Goal: Task Accomplishment & Management: Use online tool/utility

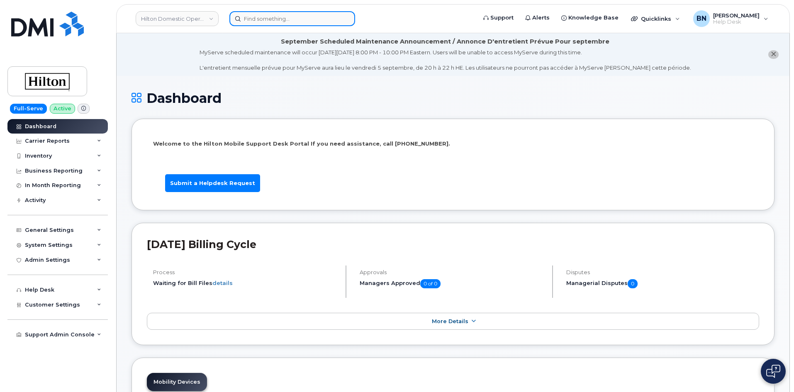
click at [258, 17] on input at bounding box center [293, 18] width 126 height 15
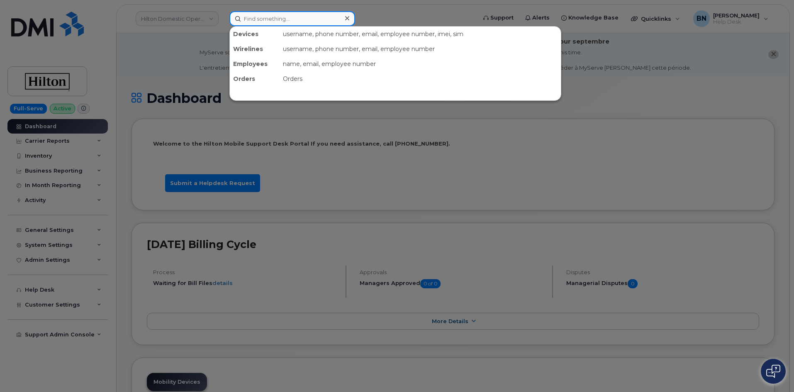
paste input "504-355-6129"
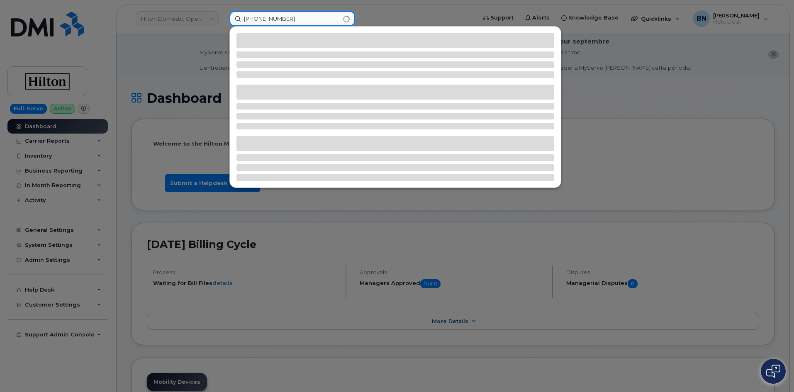
click at [272, 18] on input "504-355-6129" at bounding box center [293, 18] width 126 height 15
click at [258, 19] on input "504-3556129" at bounding box center [293, 18] width 126 height 15
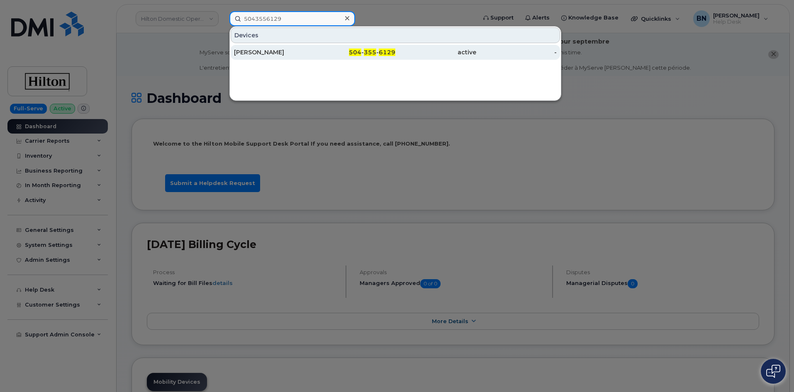
type input "5043556129"
click at [278, 52] on div "Brad Lesassier" at bounding box center [274, 52] width 81 height 8
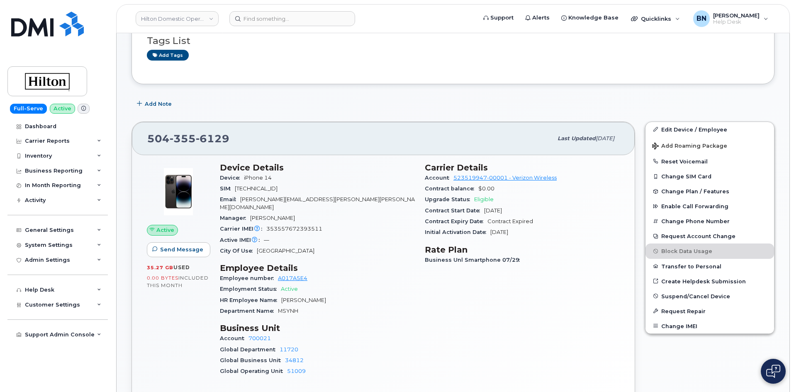
scroll to position [208, 0]
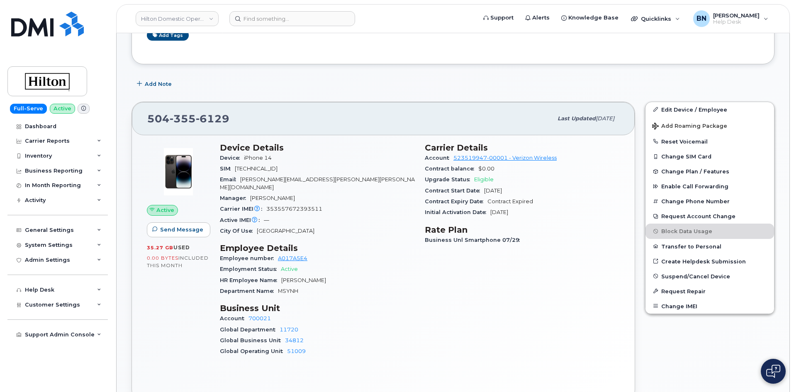
click at [287, 266] on span "Active" at bounding box center [289, 269] width 17 height 6
click at [285, 266] on span "Active" at bounding box center [289, 269] width 17 height 6
click at [276, 206] on span "353557672393511" at bounding box center [294, 209] width 56 height 6
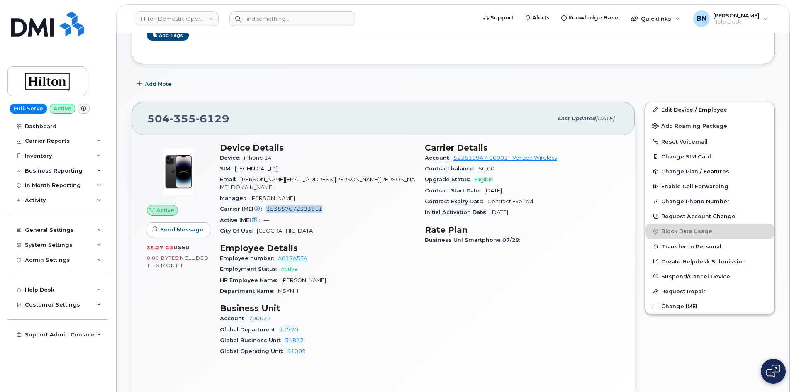
click at [274, 206] on span "353557672393511" at bounding box center [294, 209] width 56 height 6
click at [285, 206] on span "353557672393511" at bounding box center [294, 209] width 56 height 6
drag, startPoint x: 436, startPoint y: 178, endPoint x: 501, endPoint y: 178, distance: 64.7
click at [501, 178] on div "Upgrade Status Eligible" at bounding box center [522, 179] width 195 height 11
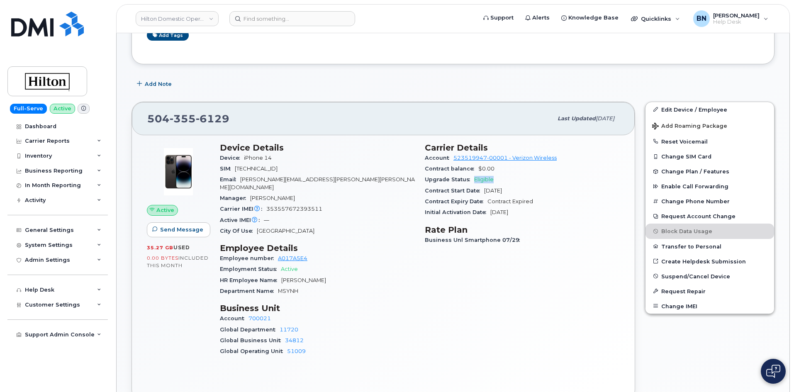
drag, startPoint x: 493, startPoint y: 181, endPoint x: 475, endPoint y: 180, distance: 17.5
click at [475, 180] on span "Eligible" at bounding box center [484, 179] width 20 height 6
click at [380, 226] on div "City Of Use New Orleans" at bounding box center [317, 231] width 195 height 11
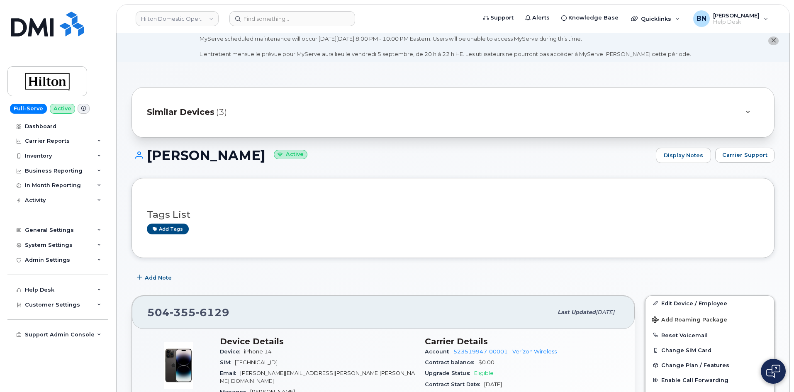
scroll to position [0, 0]
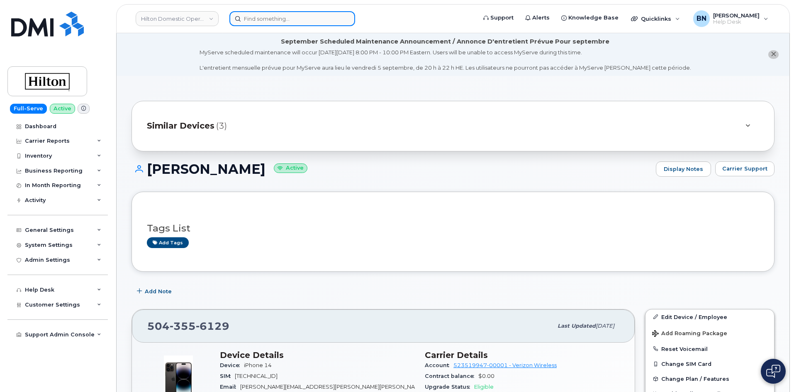
click at [254, 20] on input at bounding box center [293, 18] width 126 height 15
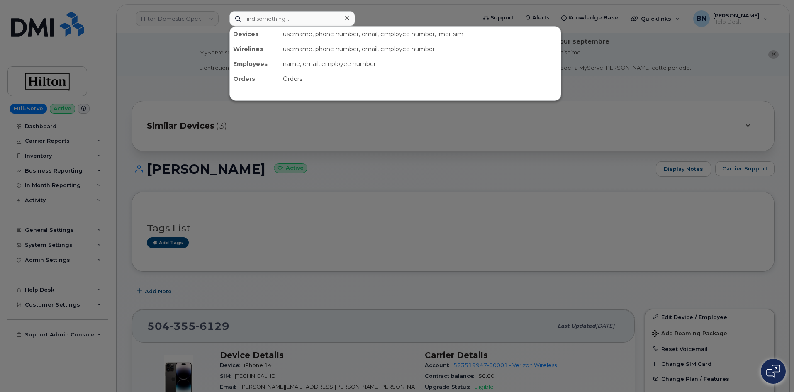
click at [43, 31] on div at bounding box center [397, 196] width 794 height 392
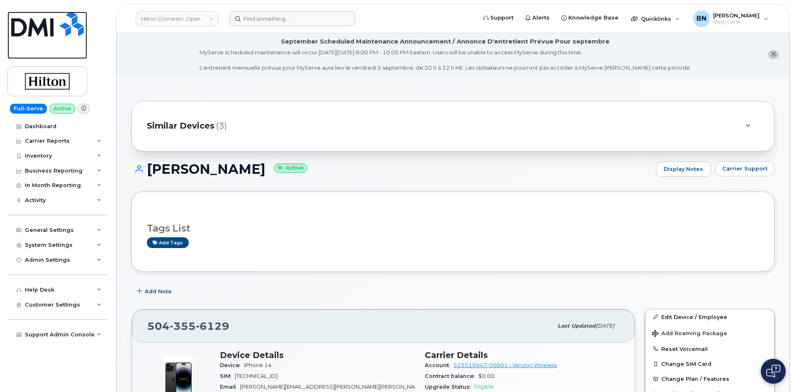
click at [43, 30] on img at bounding box center [47, 24] width 73 height 25
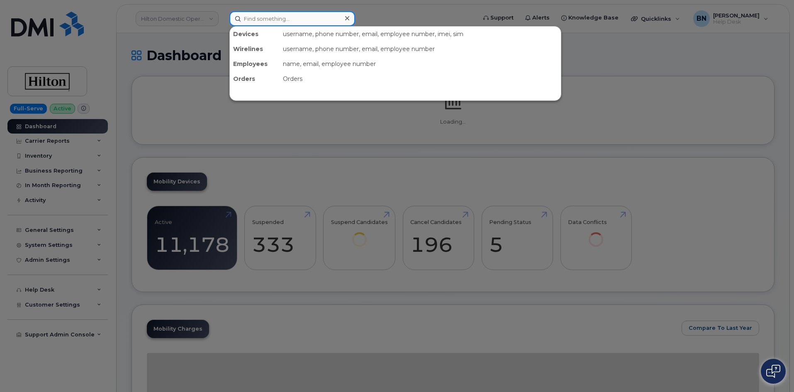
click at [254, 16] on input at bounding box center [293, 18] width 126 height 15
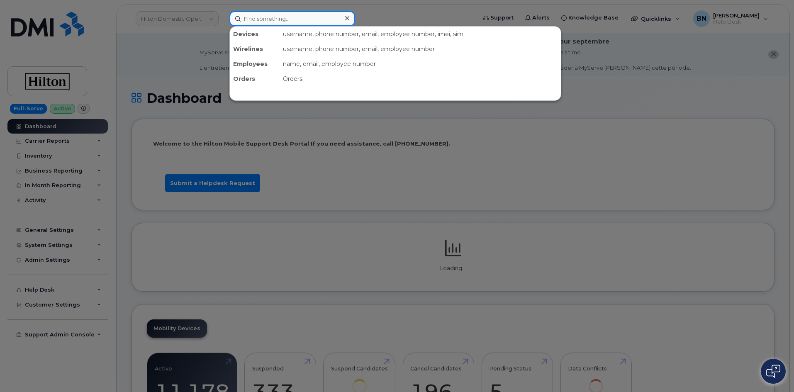
paste input "571-314-2873"
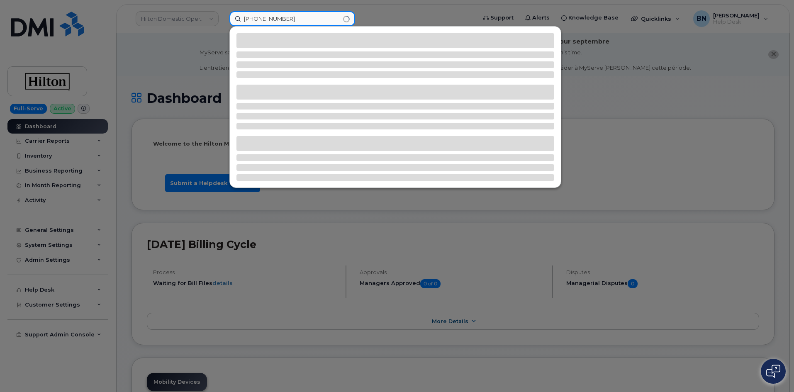
click at [257, 19] on input "571-314-2873" at bounding box center [293, 18] width 126 height 15
click at [268, 19] on input "571314-2873" at bounding box center [293, 18] width 126 height 15
click at [288, 20] on input "5713142873" at bounding box center [293, 18] width 126 height 15
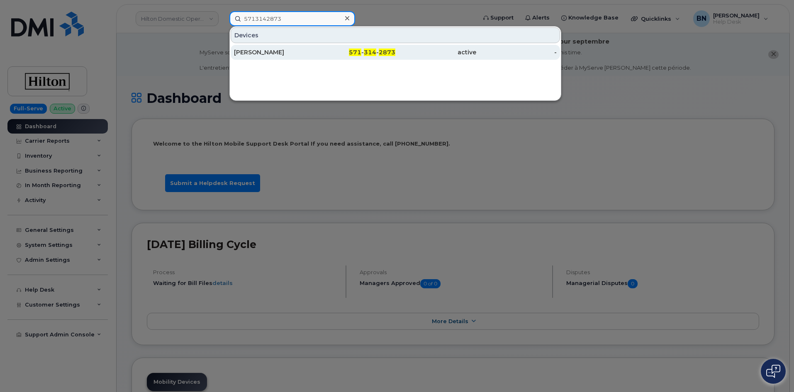
type input "5713142873"
click at [298, 49] on div "VICTOR REYES" at bounding box center [274, 52] width 81 height 8
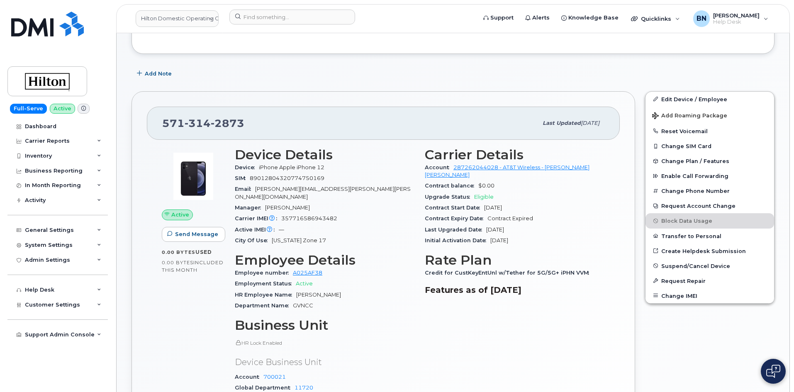
scroll to position [166, 0]
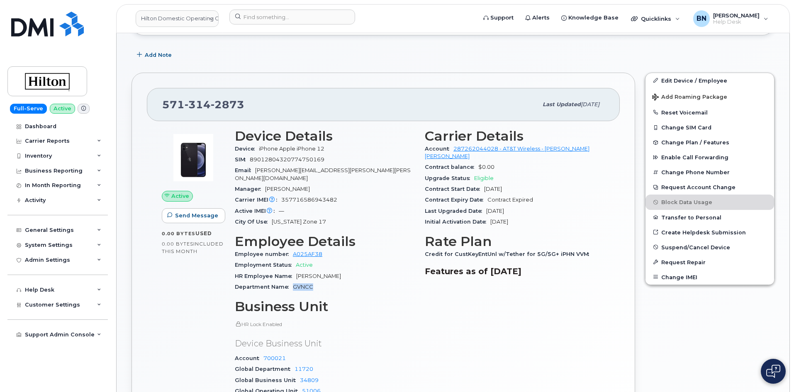
drag, startPoint x: 325, startPoint y: 285, endPoint x: 295, endPoint y: 279, distance: 31.2
click at [295, 282] on div "Department Name GVNCC" at bounding box center [325, 287] width 180 height 11
click at [295, 284] on span "GVNCC" at bounding box center [303, 287] width 20 height 6
drag, startPoint x: 175, startPoint y: 232, endPoint x: 218, endPoint y: 254, distance: 48.4
click at [218, 254] on div "0.00 Bytes  used 0.00 Bytes  included this month" at bounding box center [193, 242] width 63 height 25
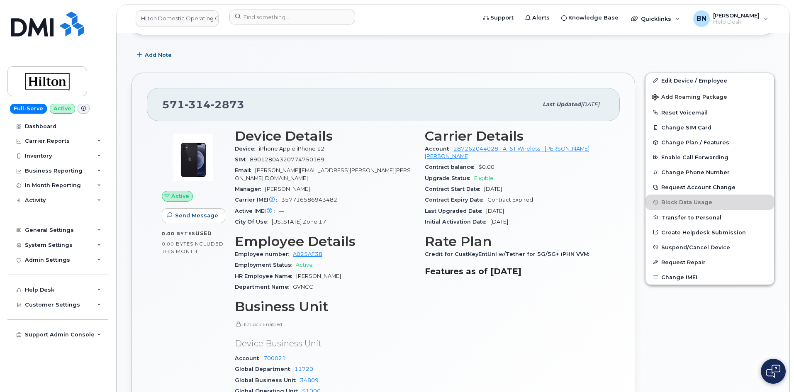
click at [218, 254] on div "0.00 Bytes  included this month" at bounding box center [193, 247] width 63 height 15
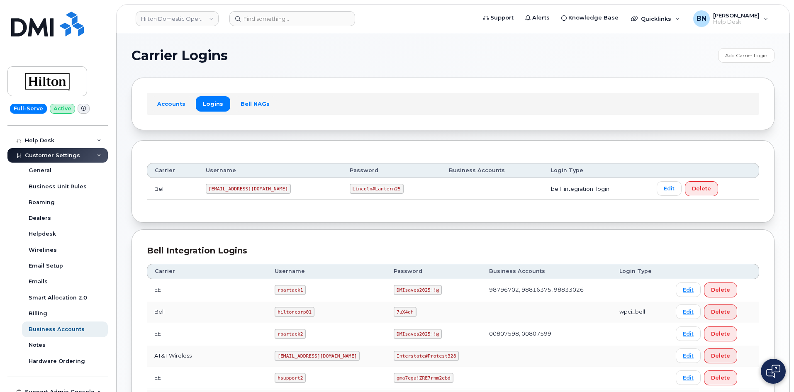
scroll to position [156, 0]
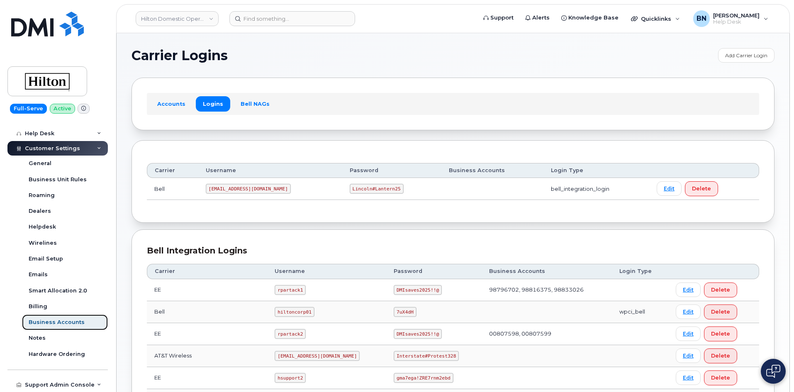
click at [63, 323] on div "Business Accounts" at bounding box center [57, 322] width 56 height 7
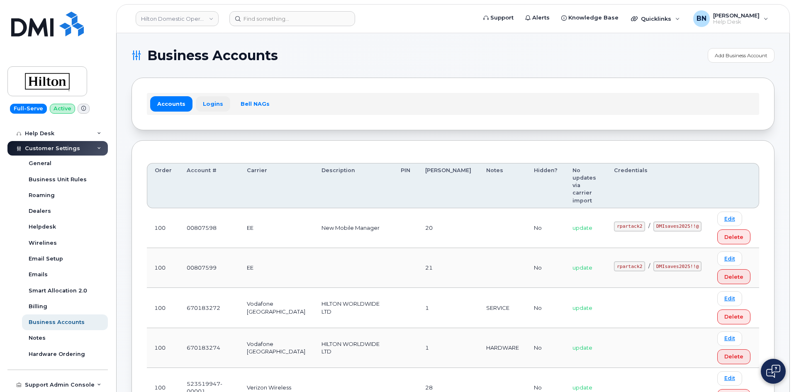
click at [215, 101] on link "Logins" at bounding box center [213, 103] width 34 height 15
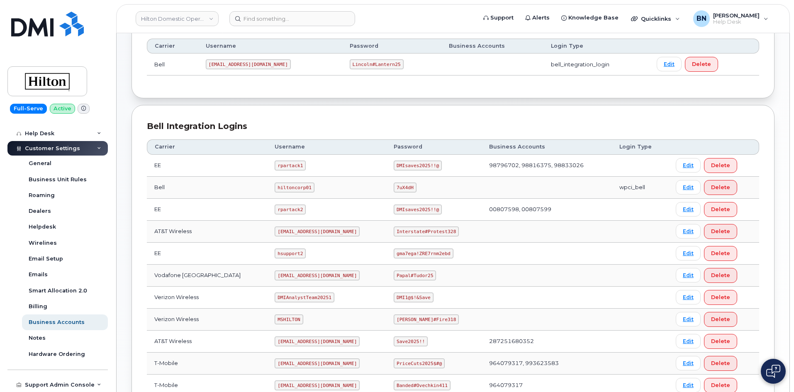
scroll to position [166, 0]
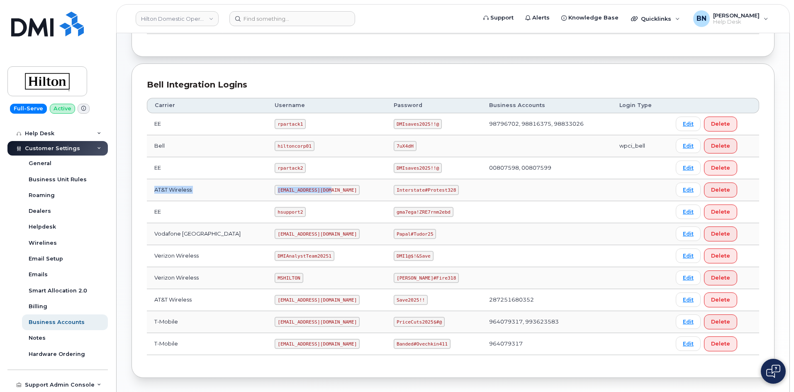
drag, startPoint x: 154, startPoint y: 190, endPoint x: 377, endPoint y: 187, distance: 222.9
click at [377, 201] on tr "AT&T Wireless [EMAIL_ADDRESS][DOMAIN_NAME] Interstate#Protest328 Edit Delete" at bounding box center [453, 212] width 613 height 22
click at [377, 187] on td "[EMAIL_ADDRESS][DOMAIN_NAME]" at bounding box center [326, 190] width 119 height 22
click at [394, 188] on code "Interstate#Protest328" at bounding box center [426, 190] width 65 height 10
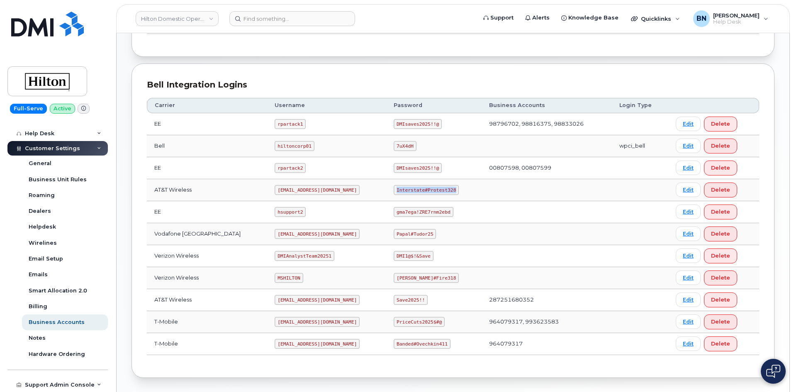
click at [394, 188] on code "Interstate#Protest328" at bounding box center [426, 190] width 65 height 10
copy code "Interstate#Protest328"
